Goal: Task Accomplishment & Management: Complete application form

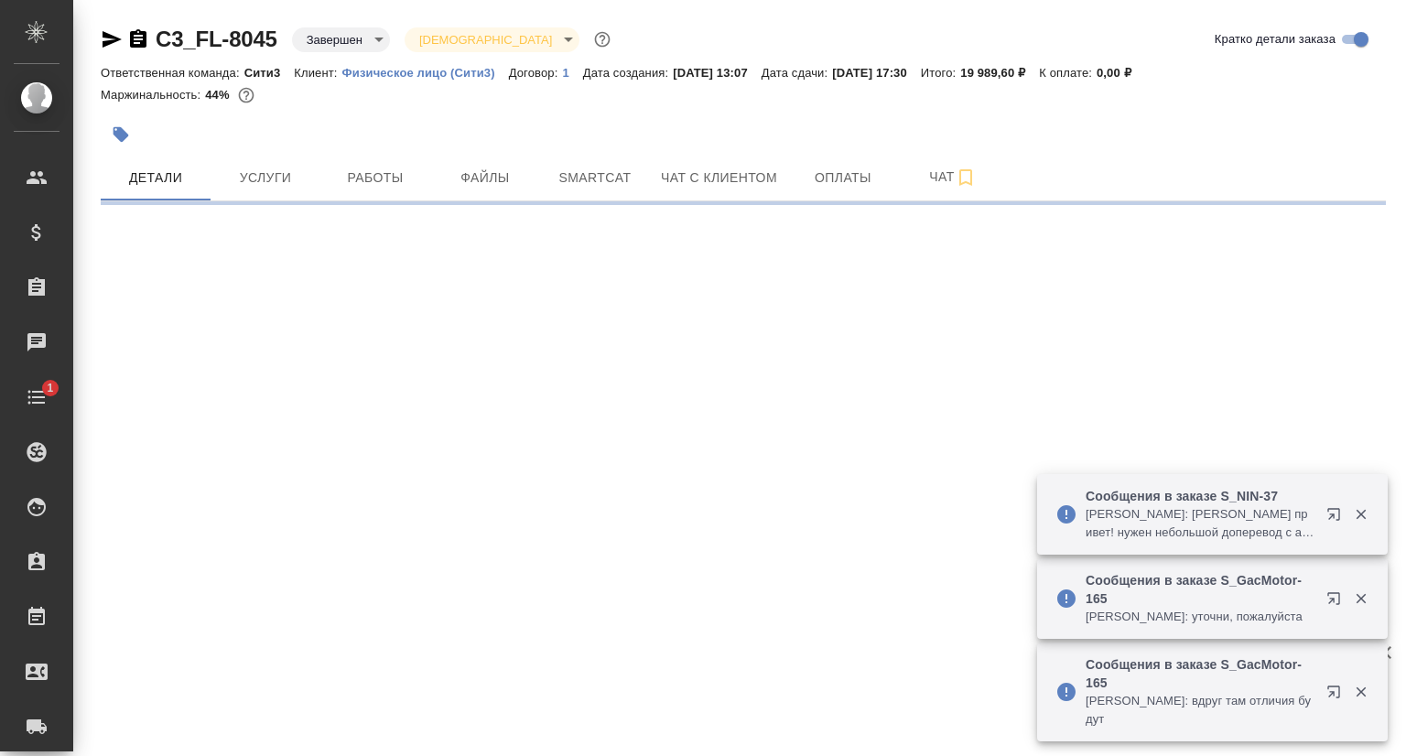
select select "RU"
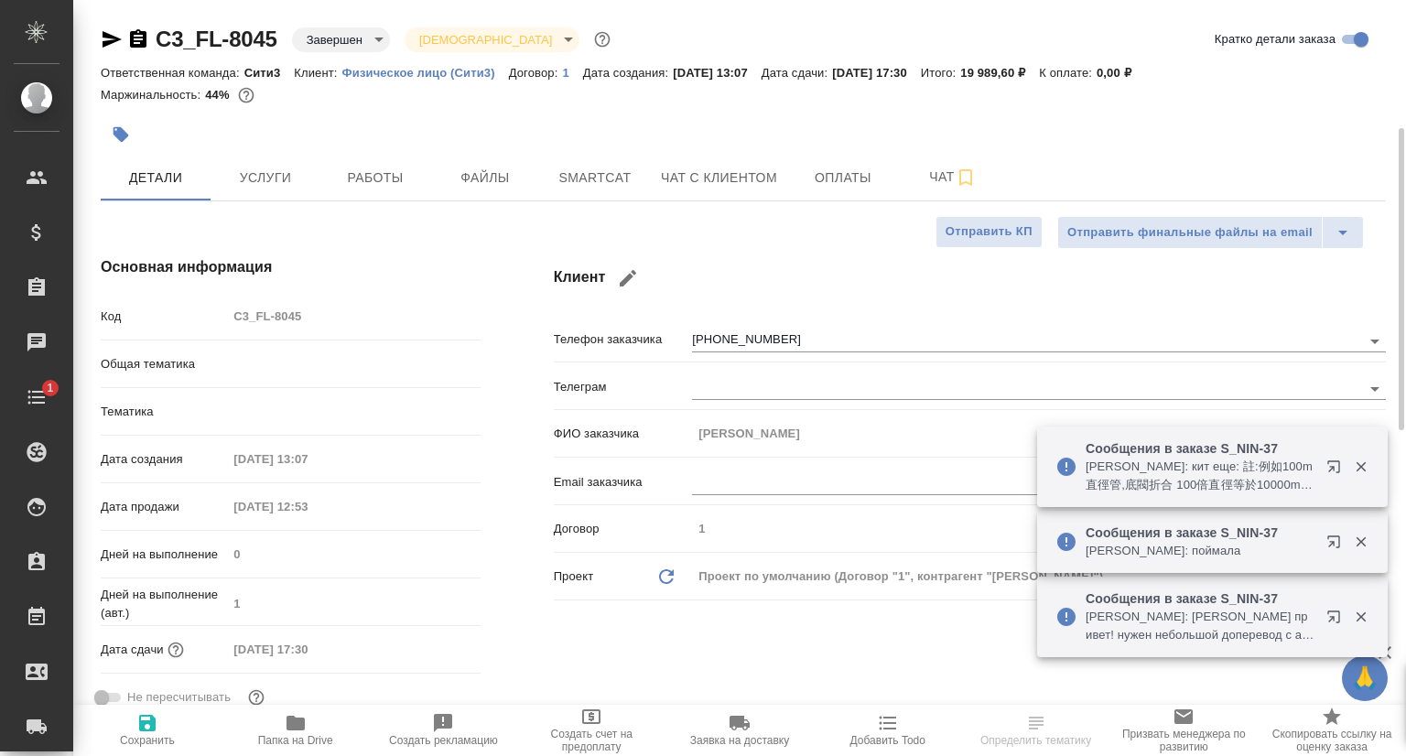
type textarea "x"
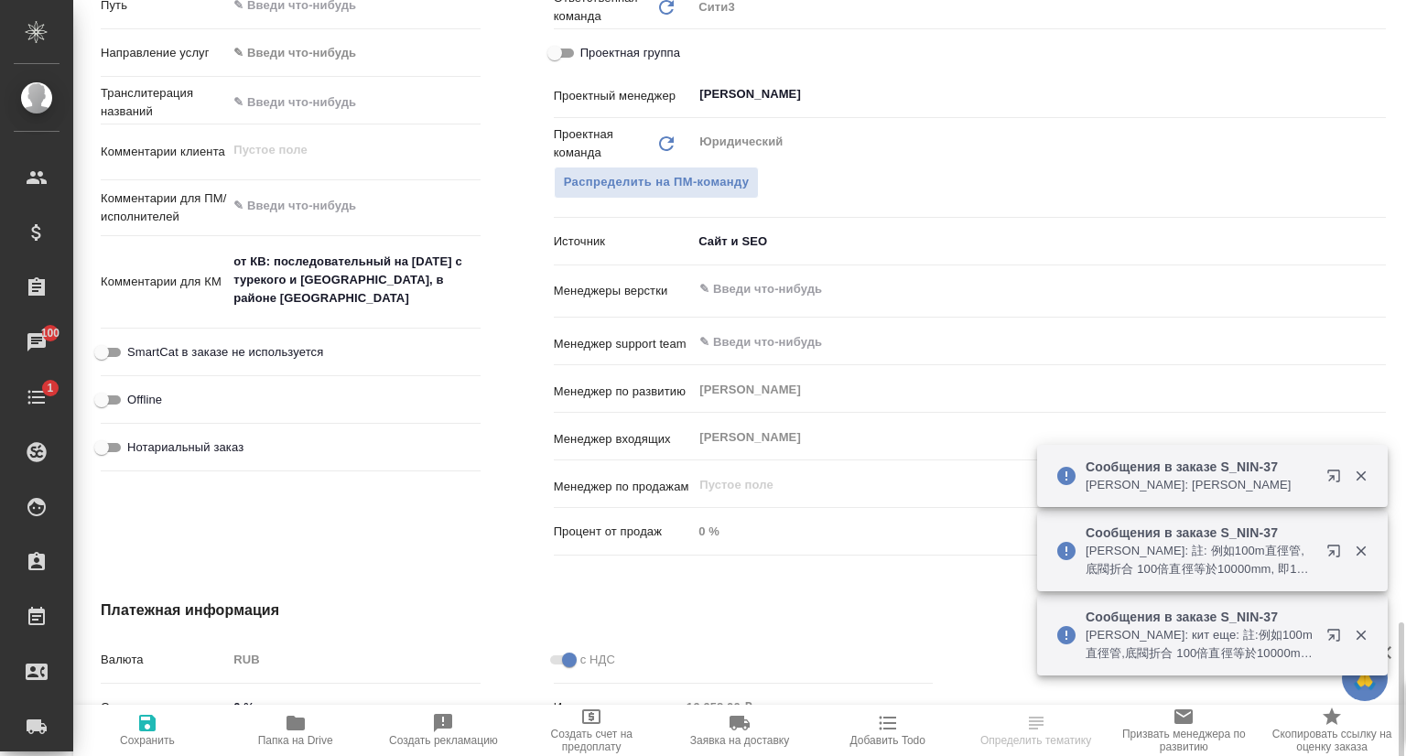
scroll to position [1099, 0]
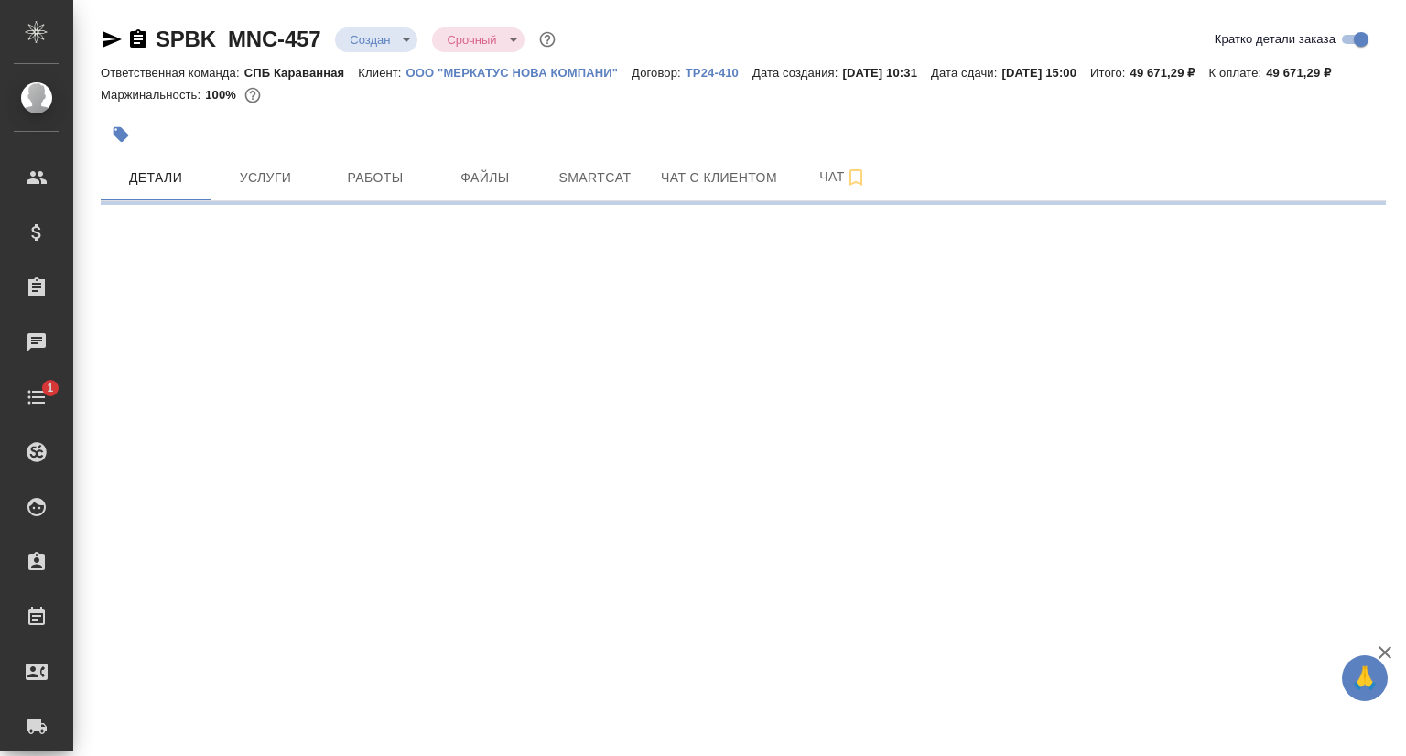
select select "RU"
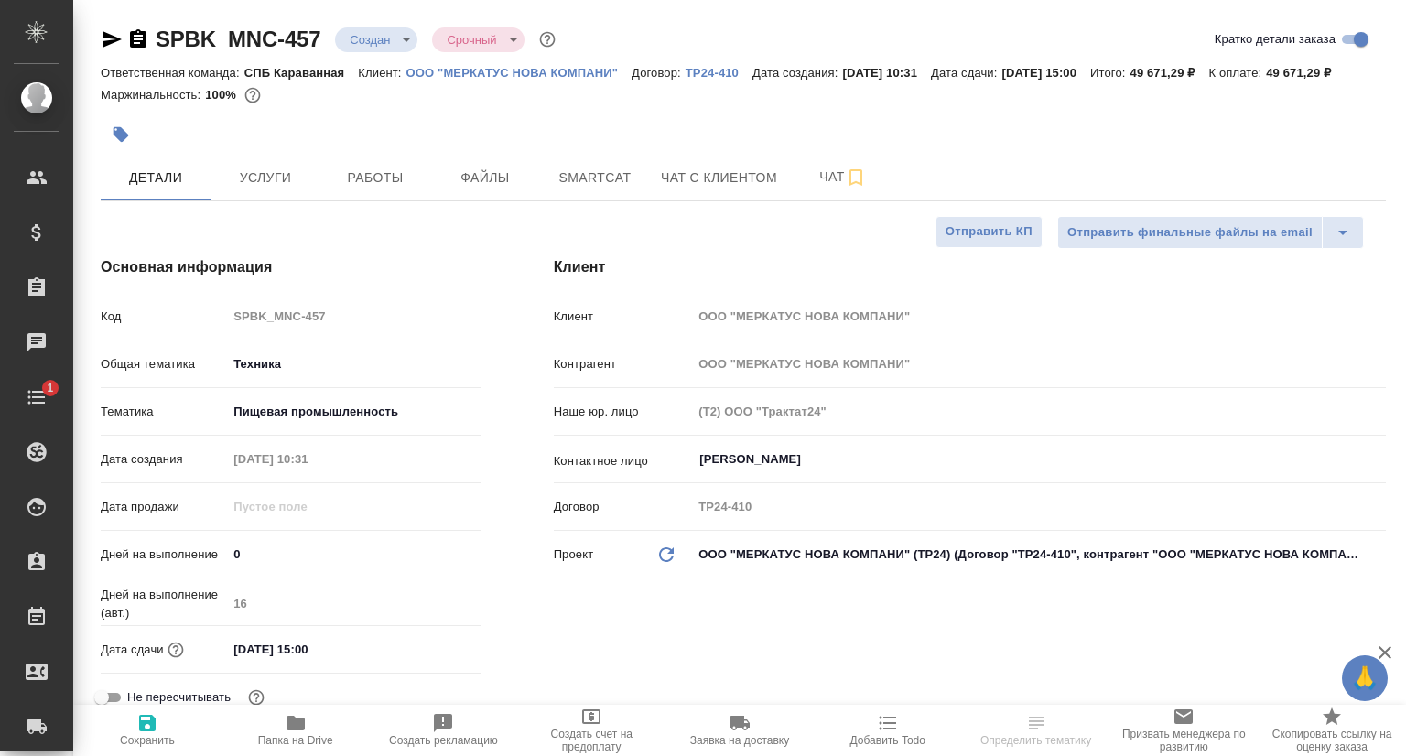
type textarea "x"
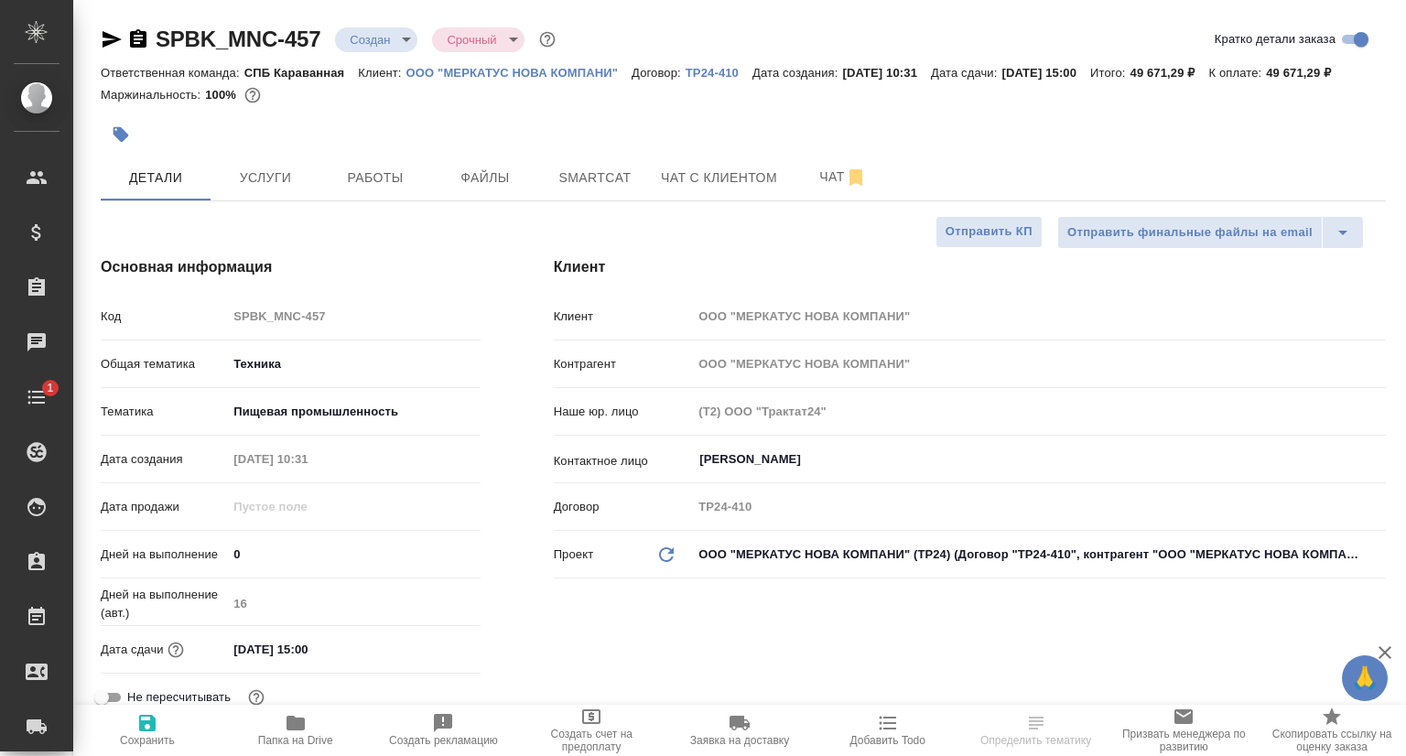
type textarea "x"
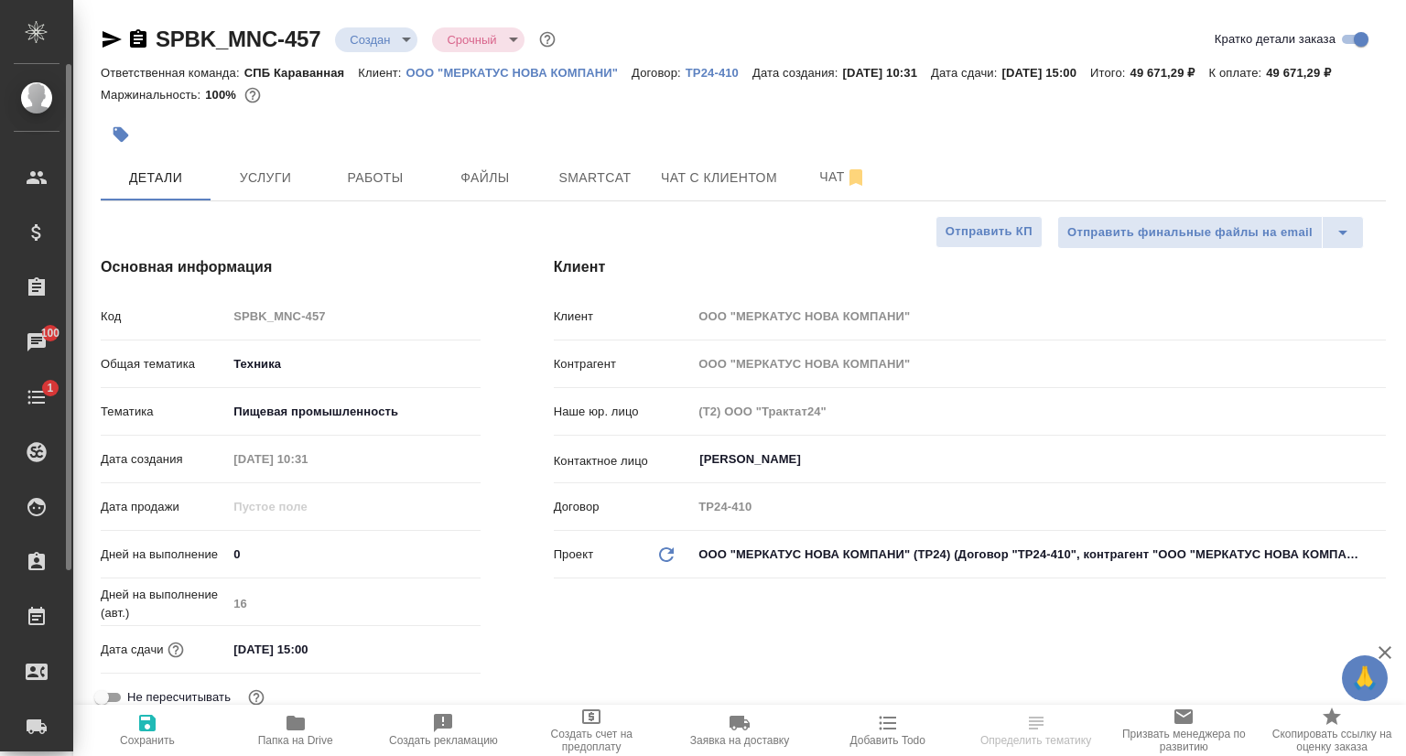
type textarea "x"
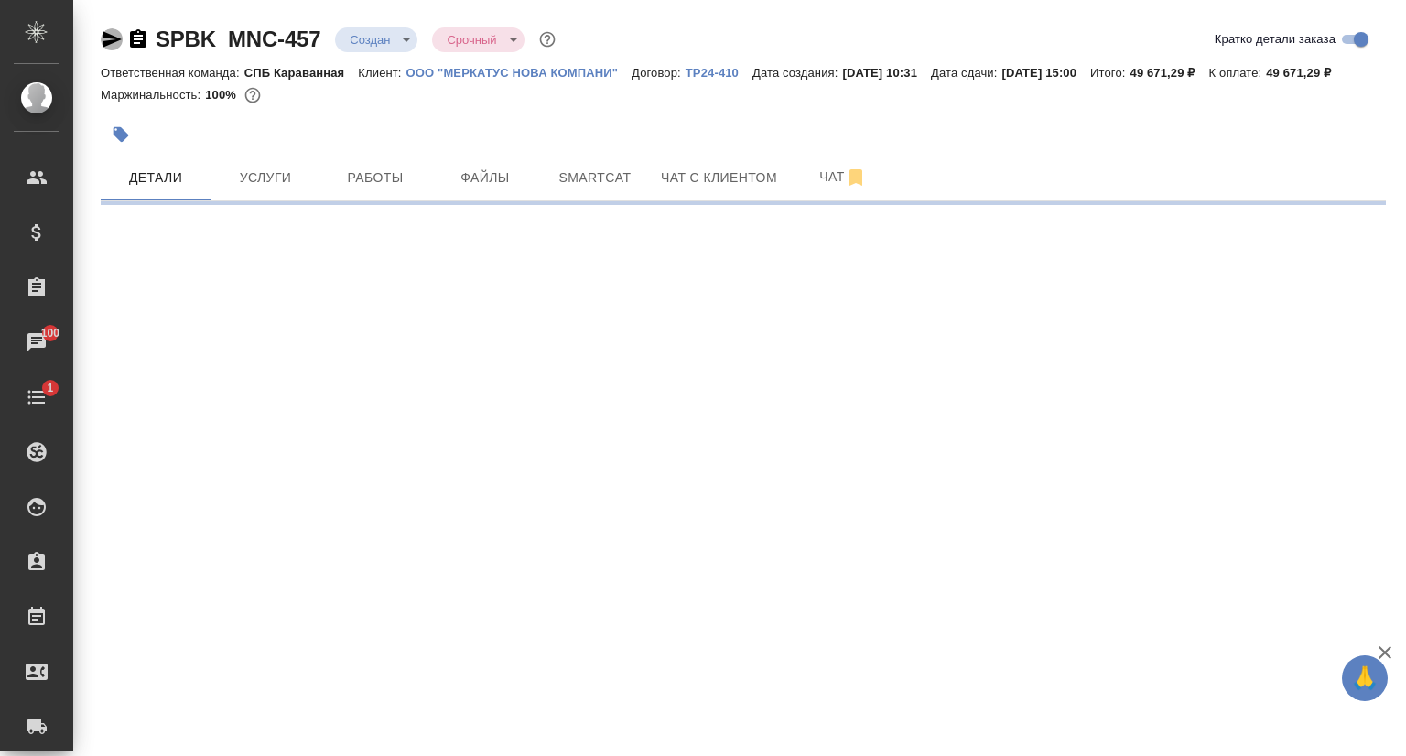
click at [117, 36] on icon "button" at bounding box center [112, 39] width 22 height 22
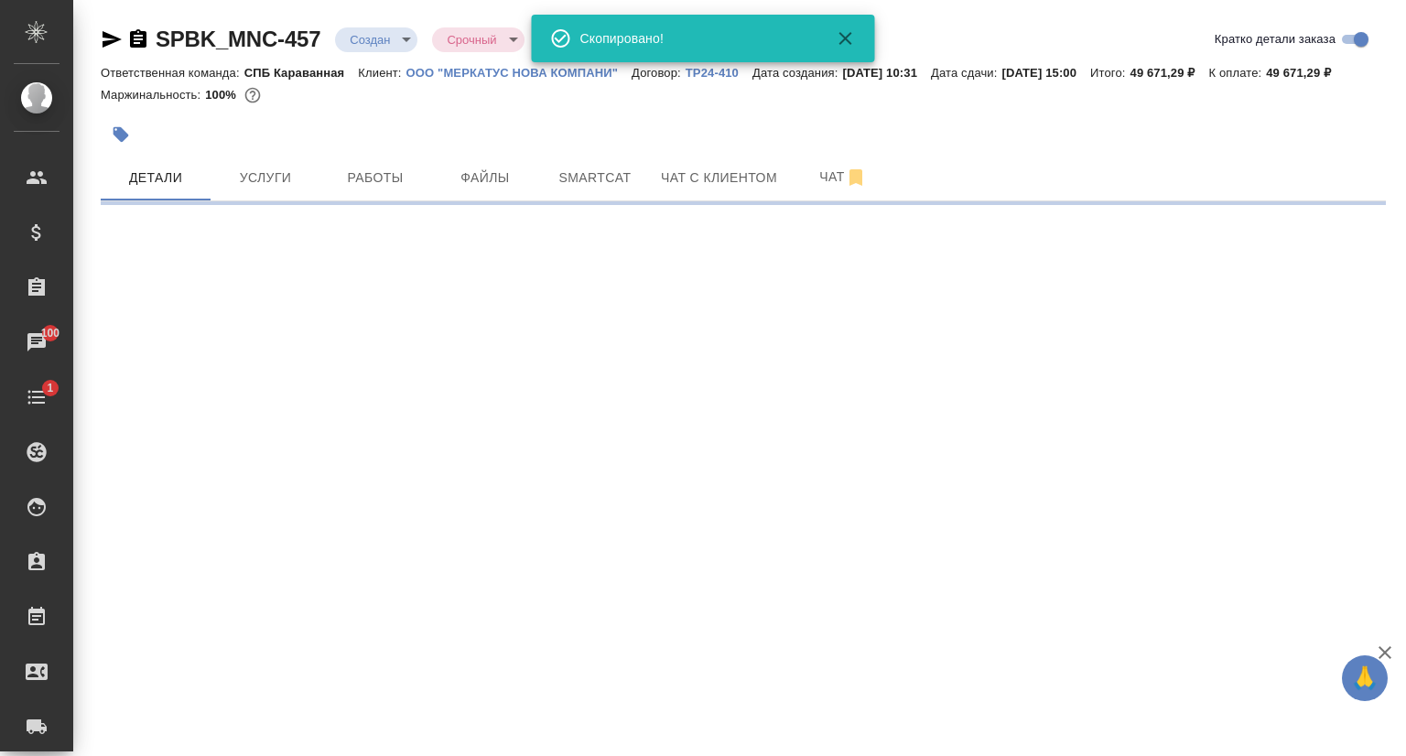
select select "RU"
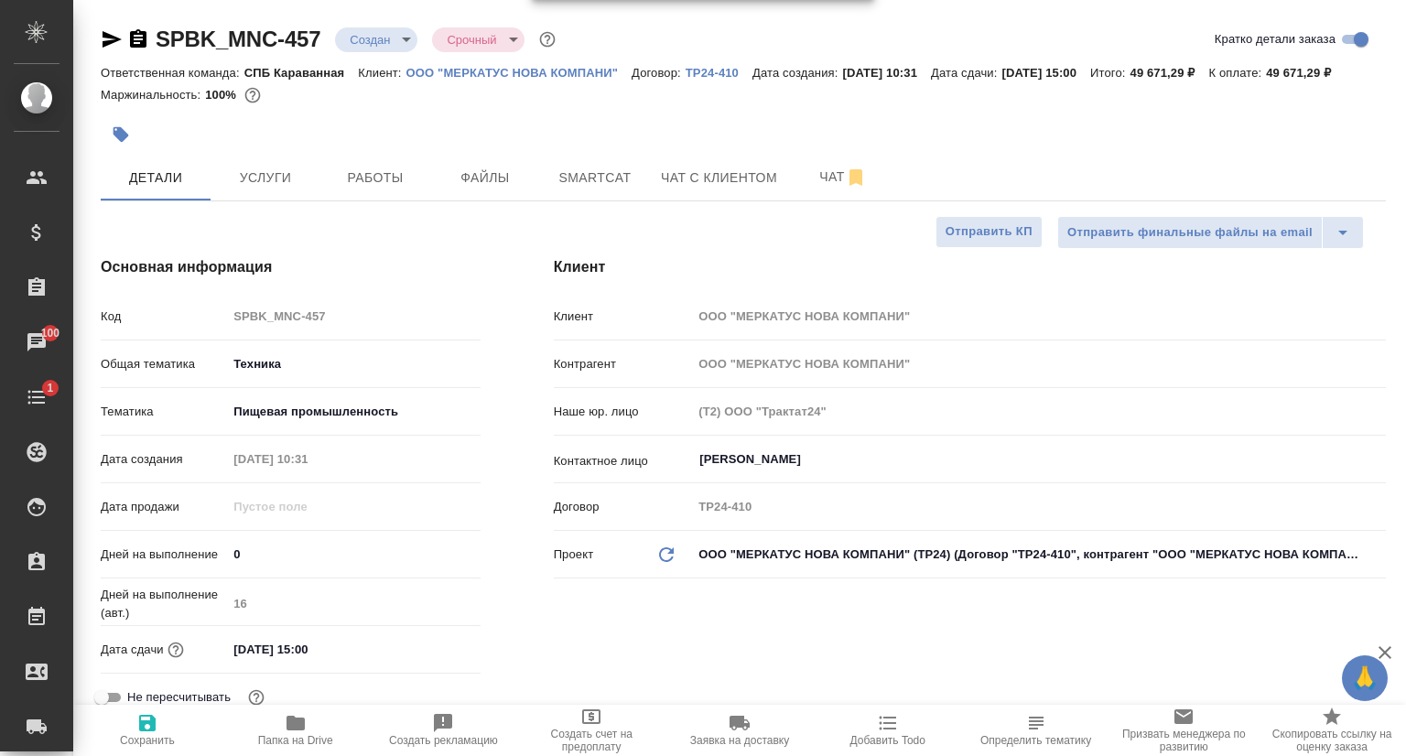
type textarea "x"
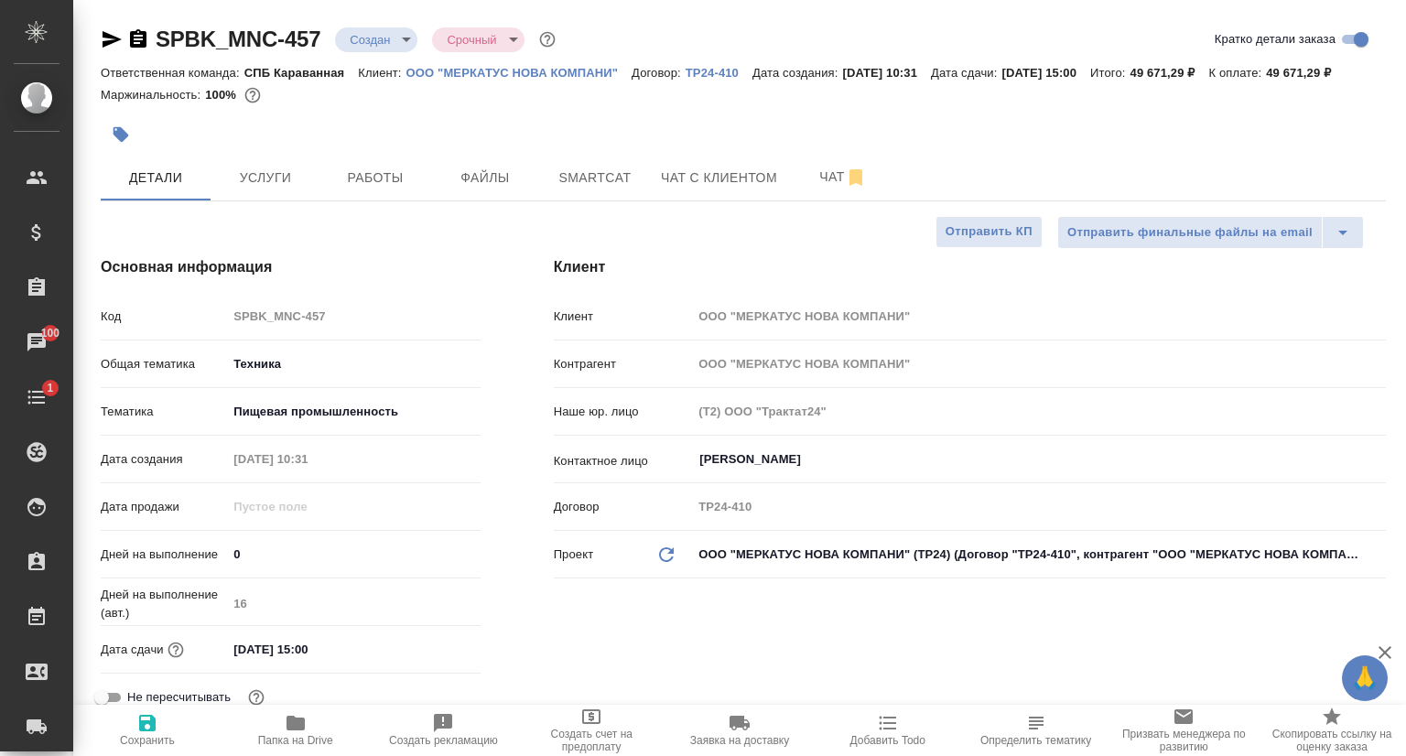
type textarea "x"
